Goal: Check status: Verify the current state of an ongoing process or item

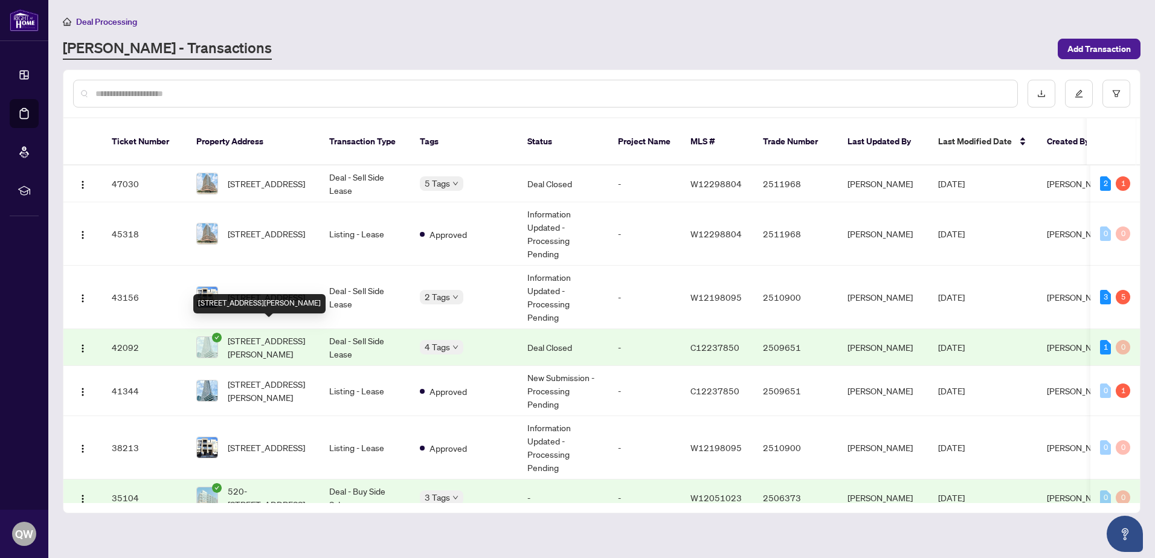
click at [255, 340] on span "[STREET_ADDRESS][PERSON_NAME]" at bounding box center [269, 347] width 82 height 27
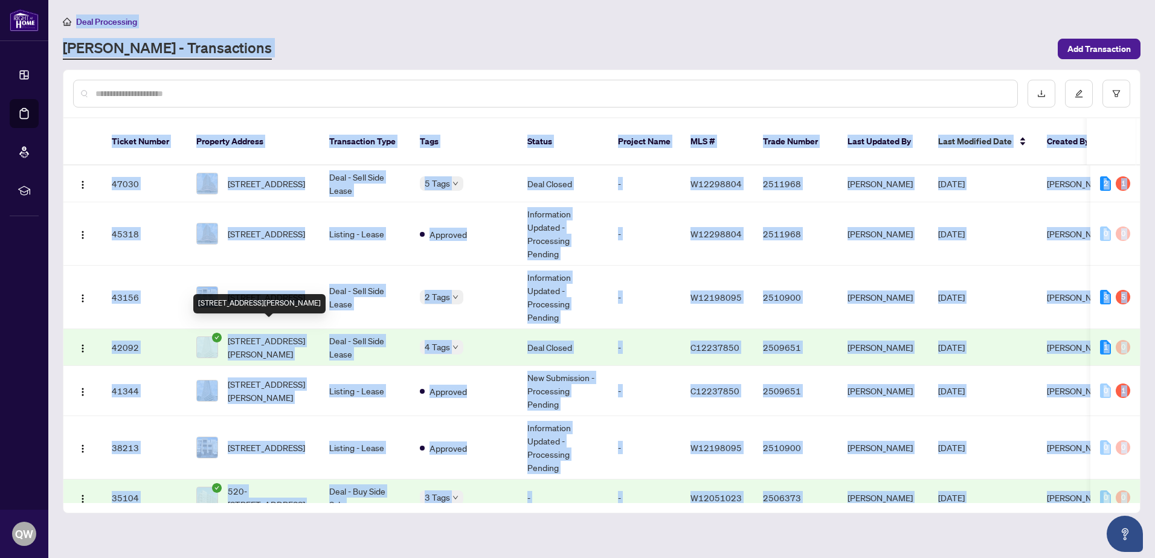
click at [255, 340] on main "Deal Processing [PERSON_NAME] - Transactions Add Transaction Ticket Number Prop…" at bounding box center [601, 279] width 1107 height 558
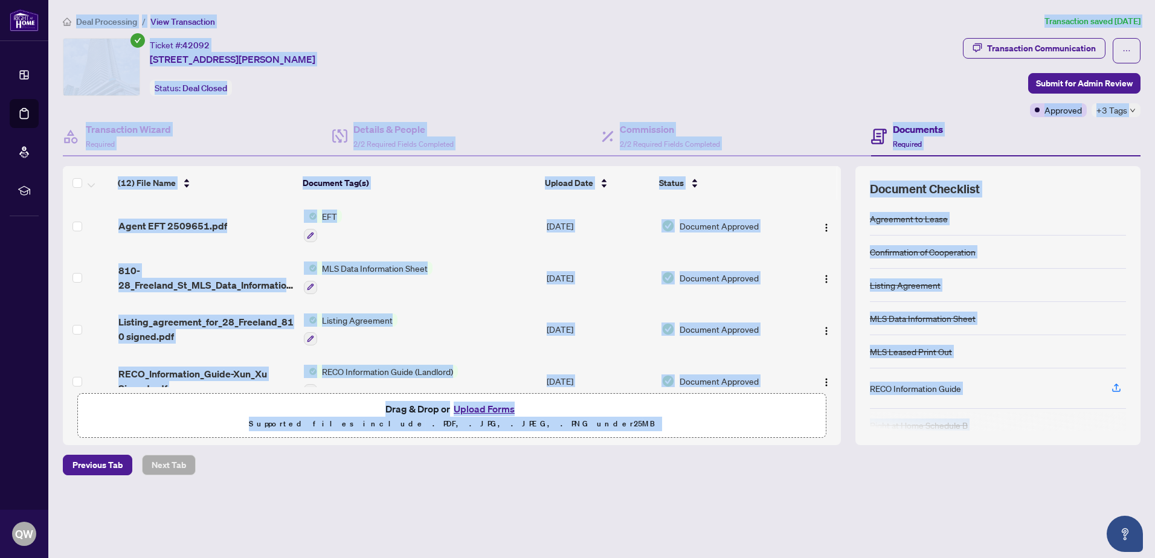
click at [736, 502] on div "Deal Processing / View Transaction Transaction saved [DATE] Ticket #: 42092 [ST…" at bounding box center [601, 265] width 1087 height 503
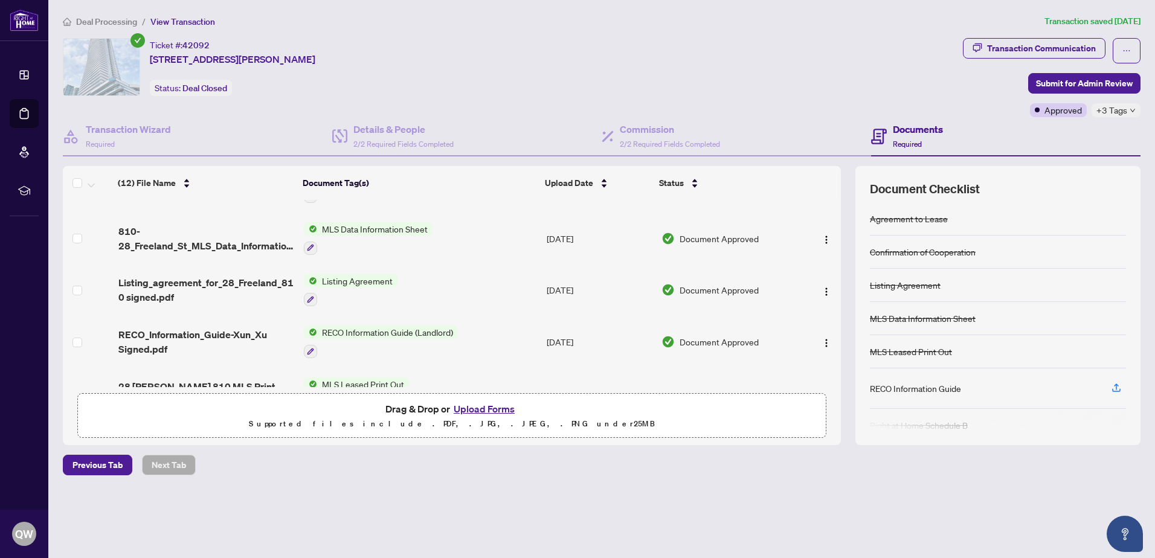
scroll to position [60, 0]
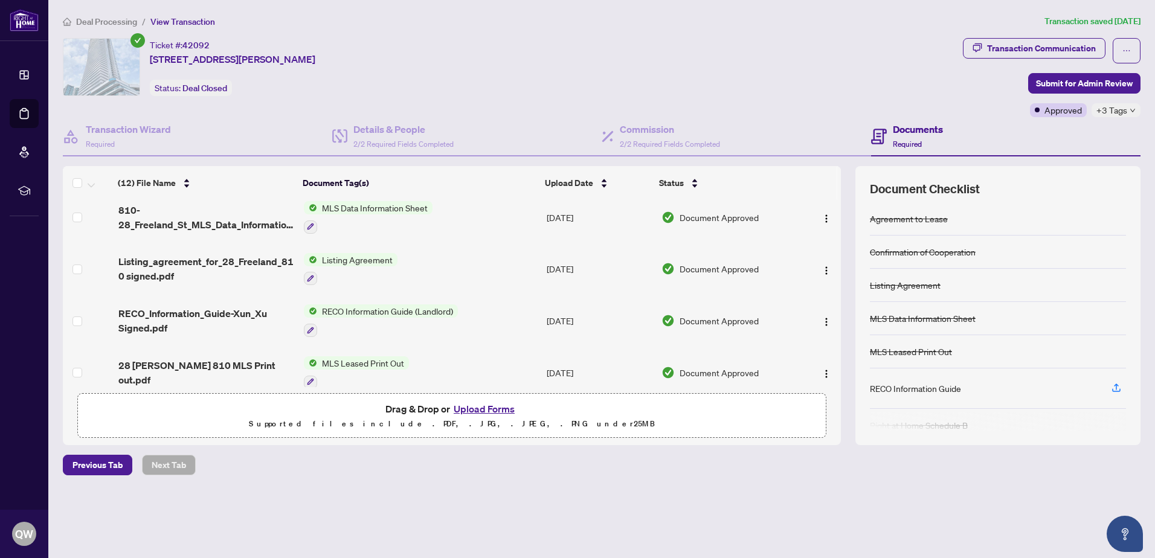
click at [378, 358] on span "MLS Leased Print Out" at bounding box center [363, 362] width 92 height 13
click at [351, 423] on span "MLS Leased Print Out" at bounding box center [348, 422] width 92 height 13
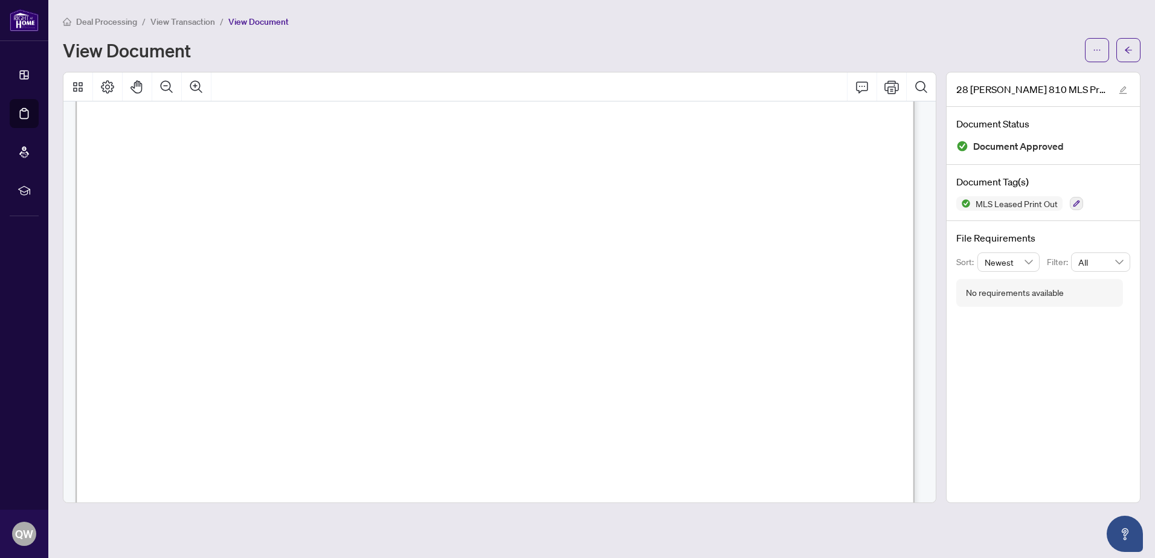
scroll to position [60, 0]
click at [1123, 56] on button "button" at bounding box center [1128, 50] width 24 height 24
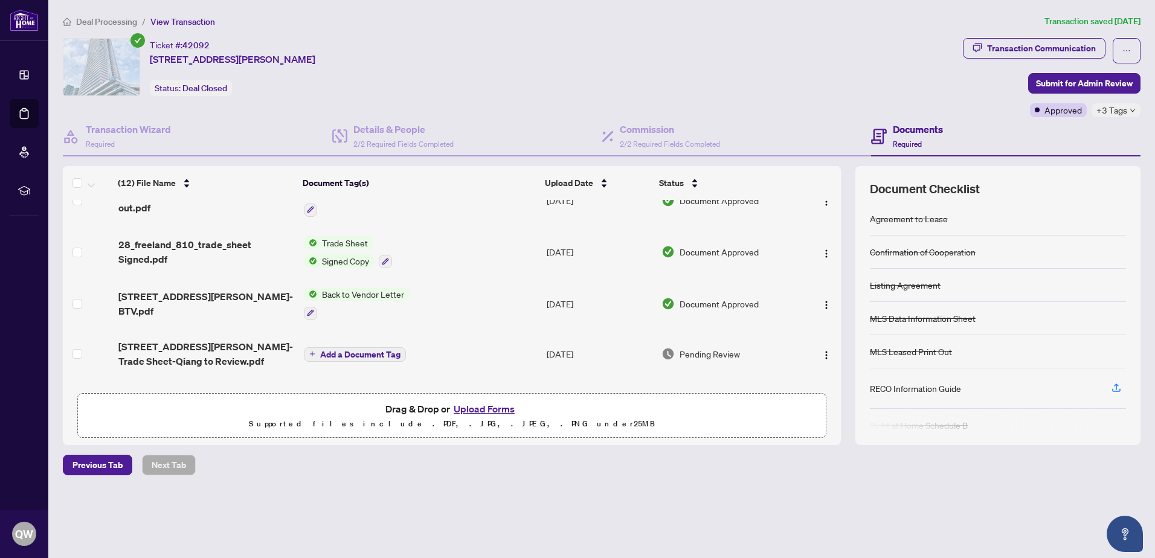
scroll to position [242, 0]
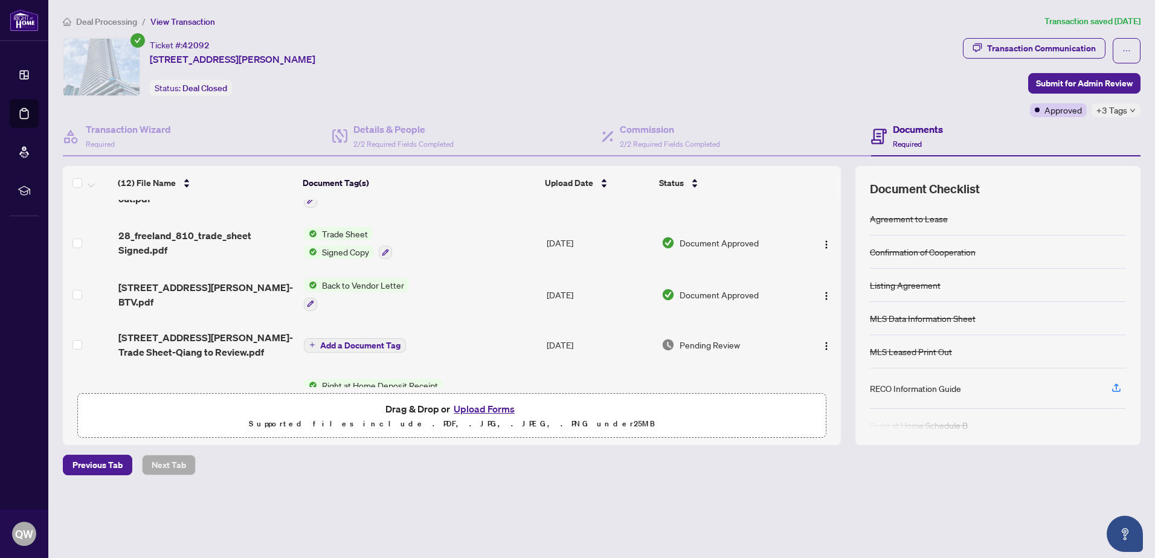
click at [338, 251] on span "Signed Copy" at bounding box center [345, 251] width 57 height 13
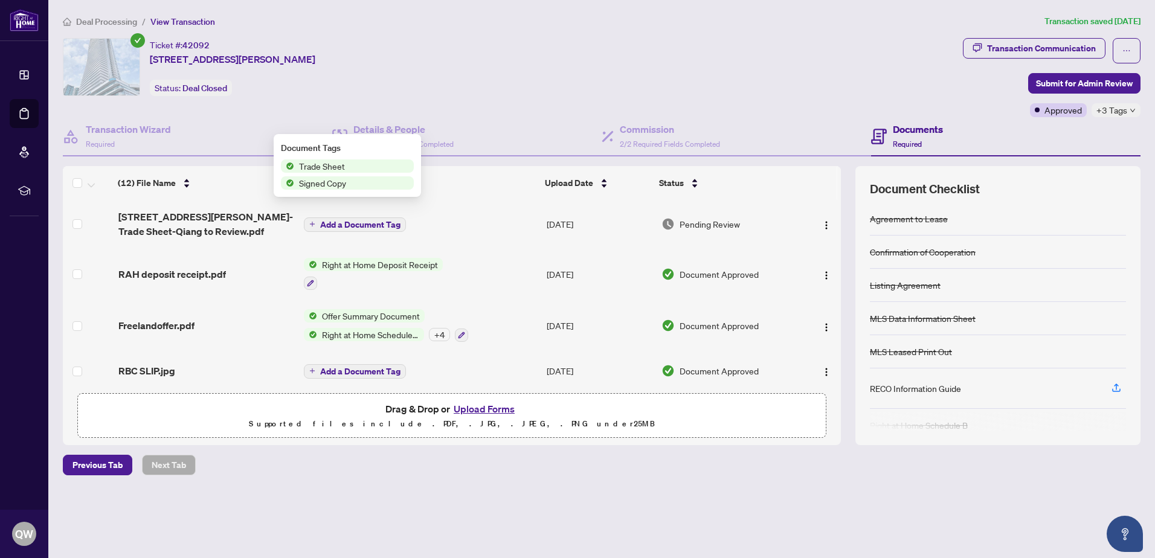
scroll to position [406, 0]
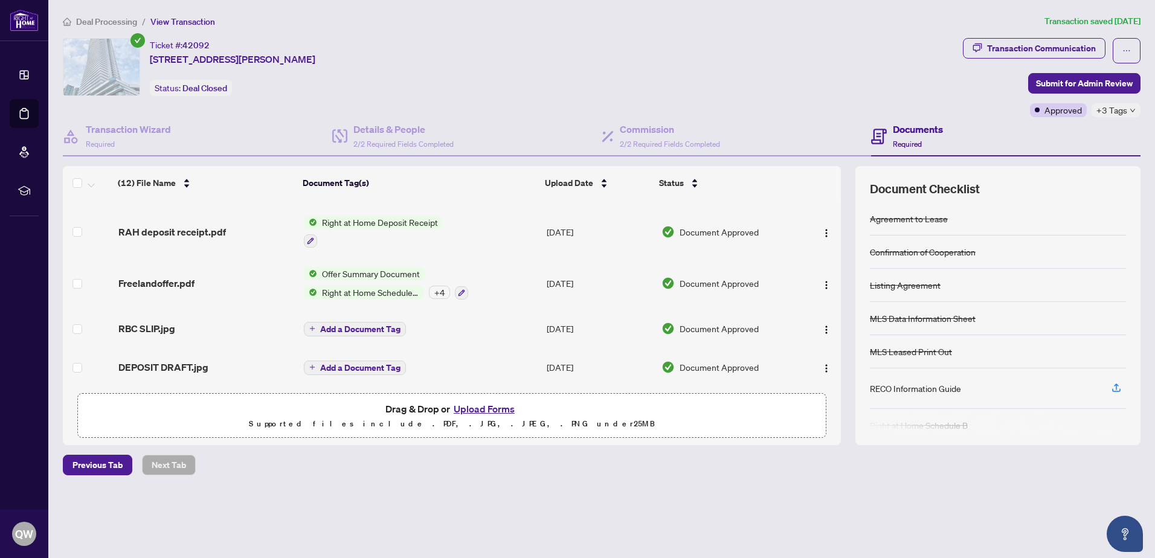
click at [374, 269] on span "Offer Summary Document" at bounding box center [371, 273] width 108 height 13
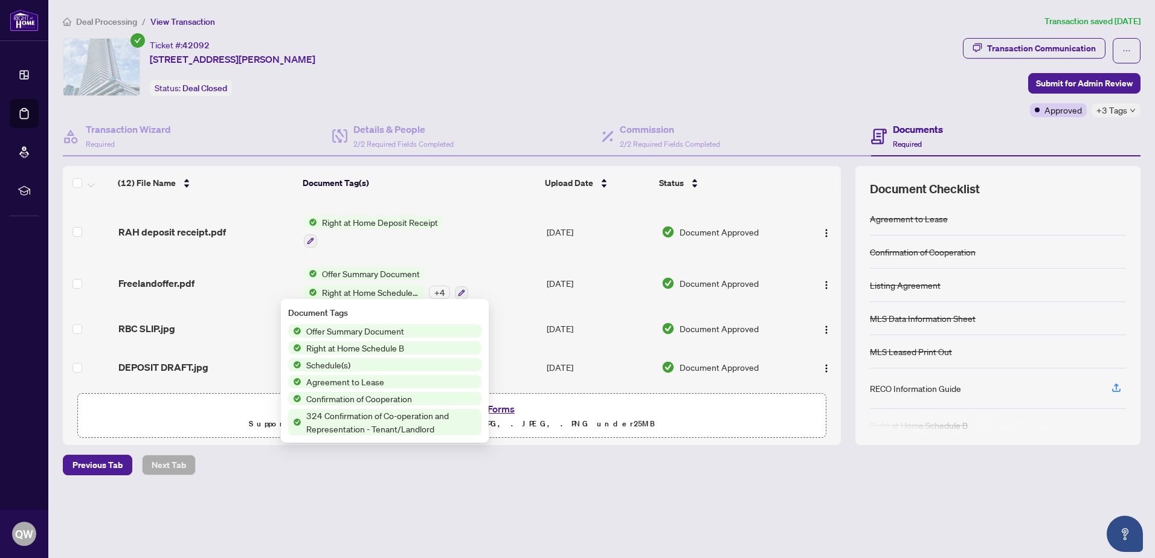
click at [352, 385] on span "Agreement to Lease" at bounding box center [345, 381] width 88 height 13
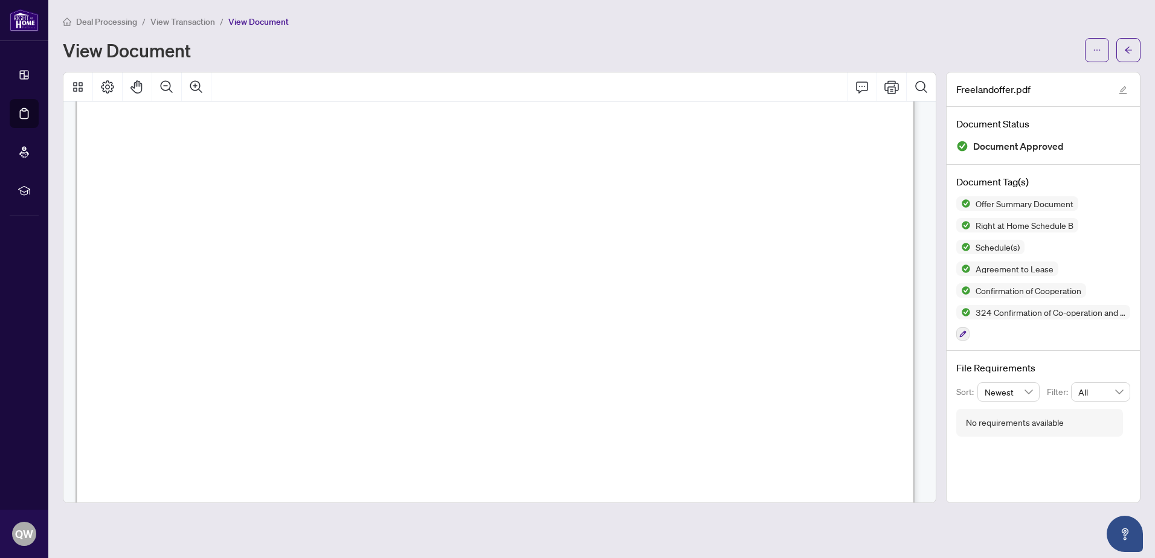
scroll to position [3806, 0]
